Goal: Find specific page/section: Find specific page/section

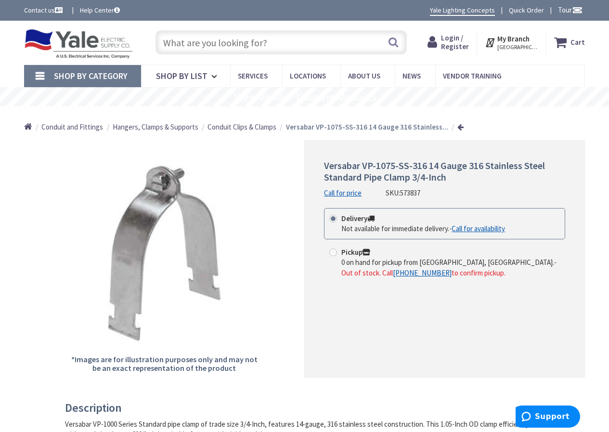
click at [332, 126] on strong "Versabar VP-1075-SS-316 14 Gauge 316 Stainless..." at bounding box center [367, 126] width 162 height 9
click at [179, 125] on span "Hangers, Clamps & Supports" at bounding box center [156, 126] width 86 height 9
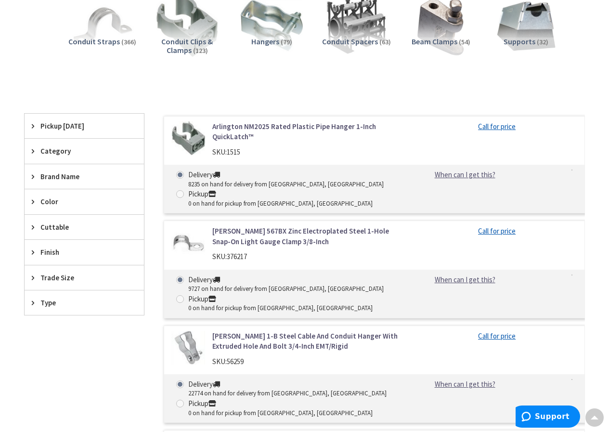
scroll to position [193, 0]
click at [195, 44] on span "Conduit Clips & Clamps" at bounding box center [187, 45] width 52 height 18
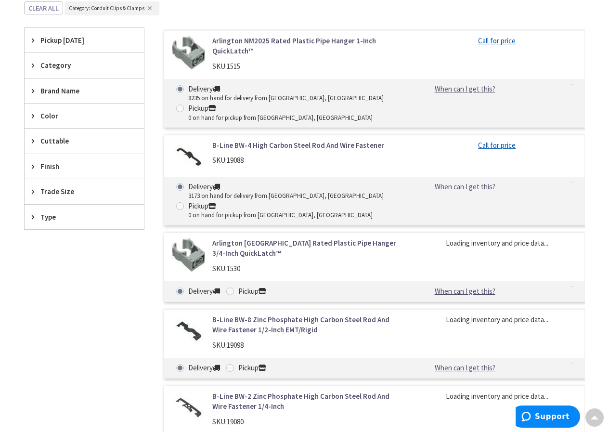
scroll to position [288, 0]
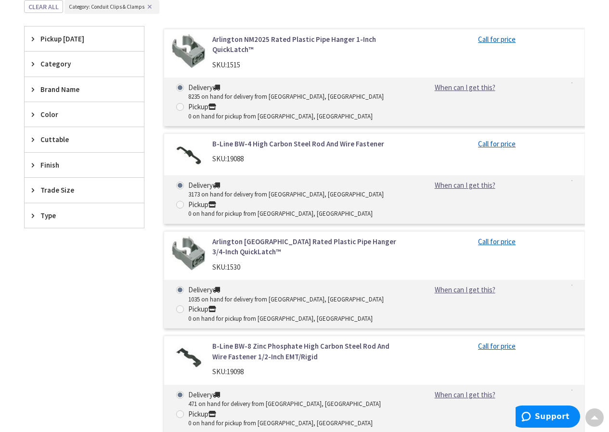
click at [33, 63] on icon at bounding box center [35, 63] width 7 height 7
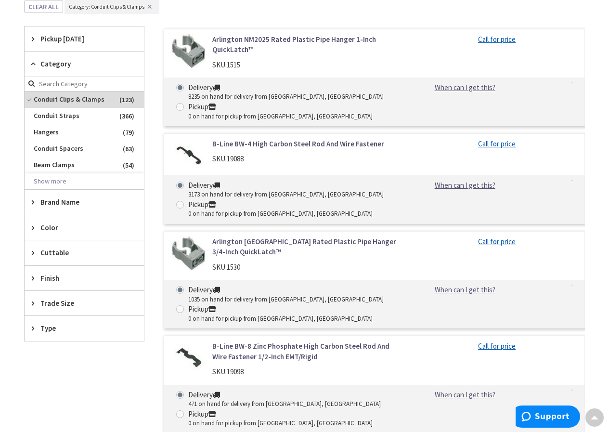
click at [32, 202] on icon at bounding box center [35, 201] width 7 height 7
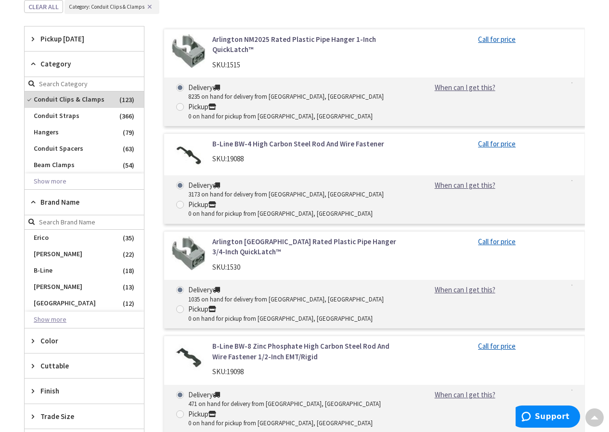
click at [50, 319] on button "Show more" at bounding box center [84, 319] width 119 height 16
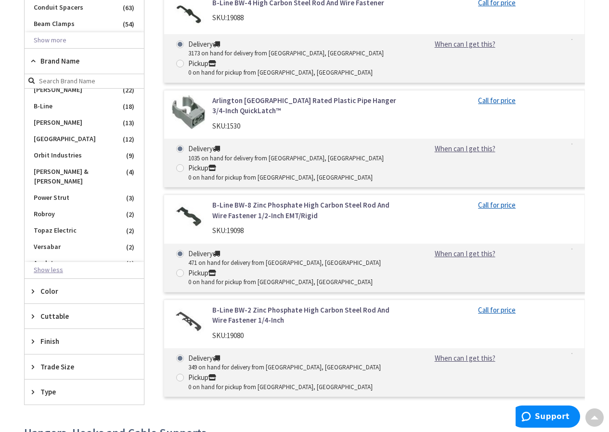
scroll to position [432, 0]
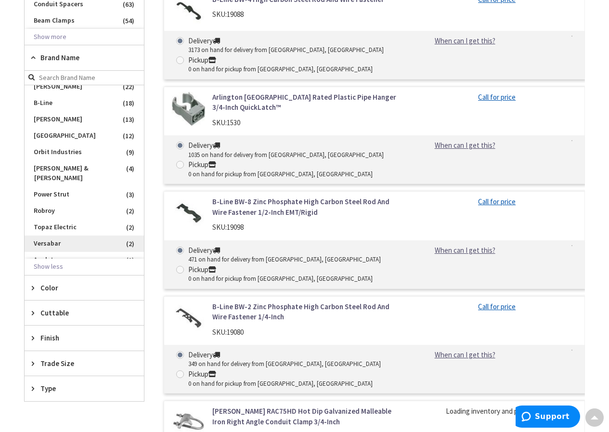
click at [51, 235] on span "Versabar" at bounding box center [84, 243] width 119 height 16
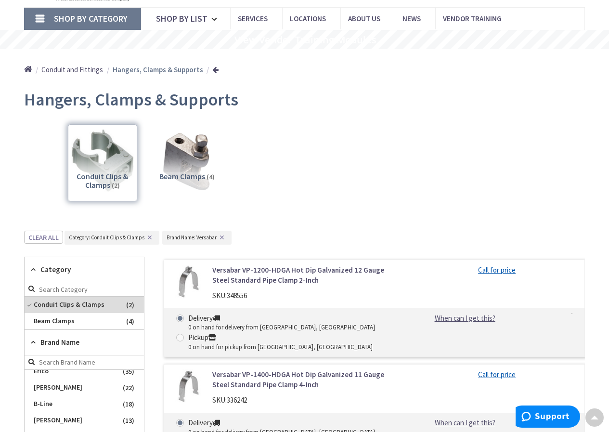
scroll to position [0, 0]
